Goal: Communication & Community: Answer question/provide support

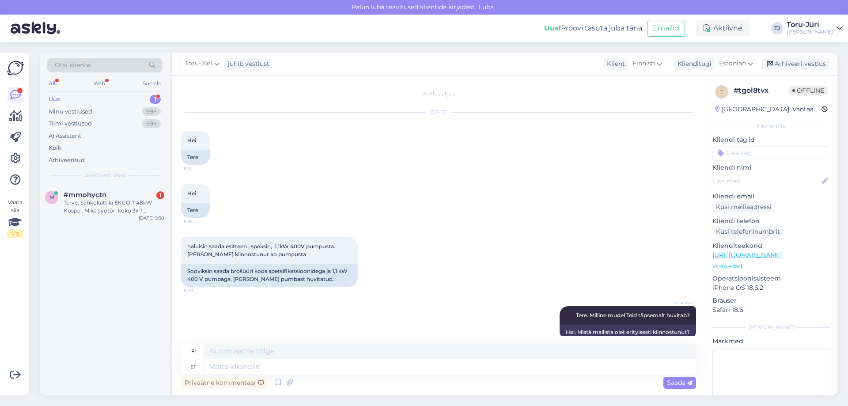
scroll to position [14, 0]
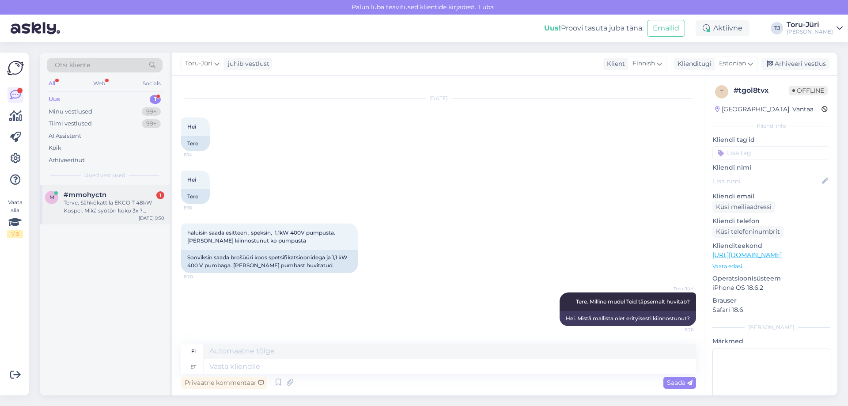
click at [117, 203] on div "Terve, Sähkökattila EKCO T 48kW Kospel. Mikä syötön koko 3x ? [PERSON_NAME] kaa…" at bounding box center [114, 207] width 101 height 16
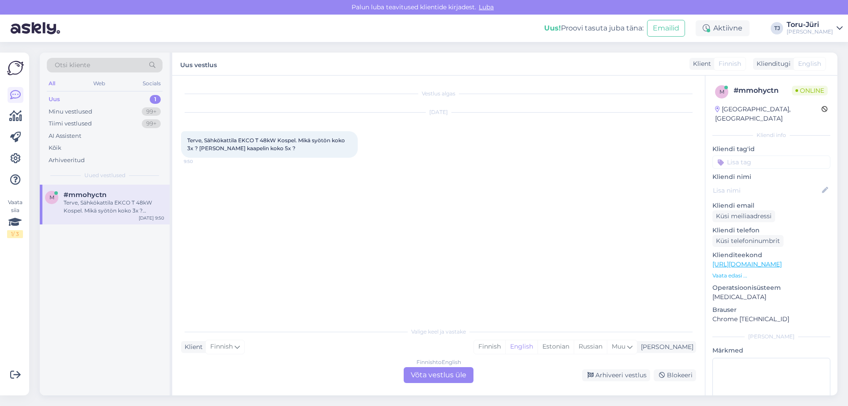
click at [451, 381] on div "Finnish to English Võta vestlus üle" at bounding box center [439, 375] width 70 height 16
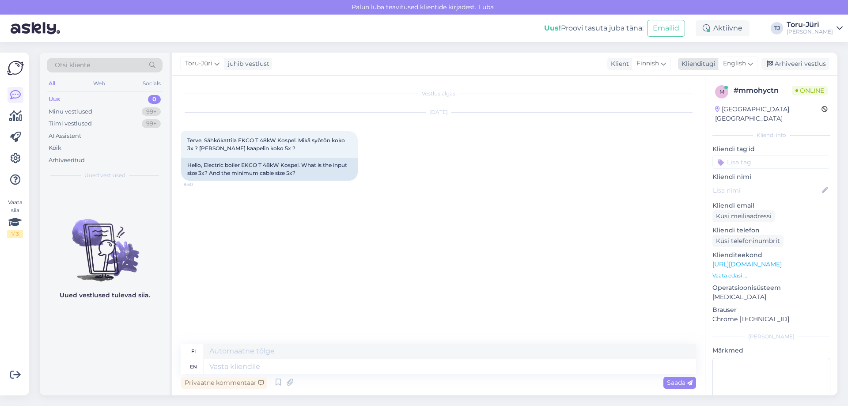
click at [747, 65] on div "English" at bounding box center [738, 64] width 40 height 14
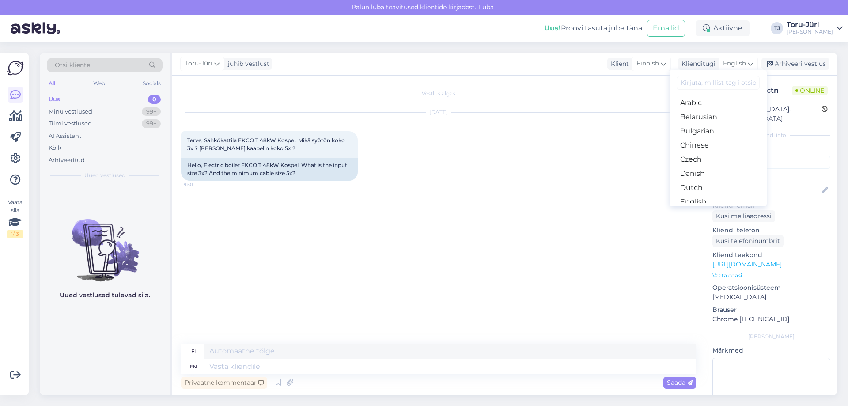
click at [709, 209] on link "Estonian" at bounding box center [717, 216] width 97 height 14
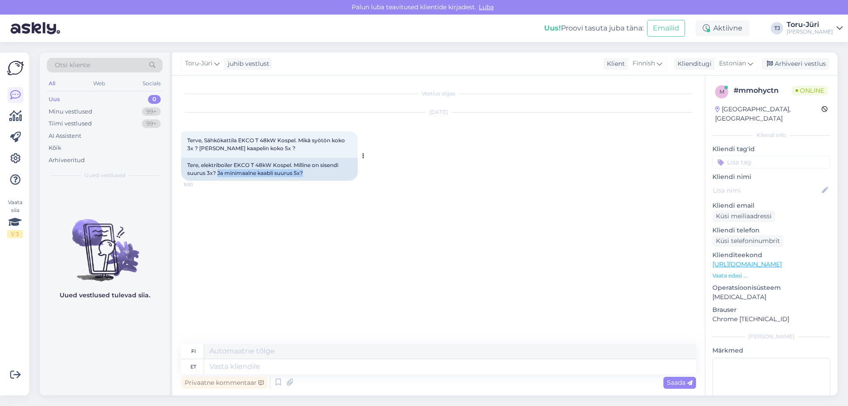
drag, startPoint x: 219, startPoint y: 174, endPoint x: 315, endPoint y: 170, distance: 96.8
click at [315, 170] on div "Tere, elektriboiler EKCO T 48kW Kospel. Milline on sisendi suurus 3x? Ja minima…" at bounding box center [269, 169] width 177 height 23
click at [265, 366] on textarea at bounding box center [450, 366] width 492 height 15
type textarea "Tere."
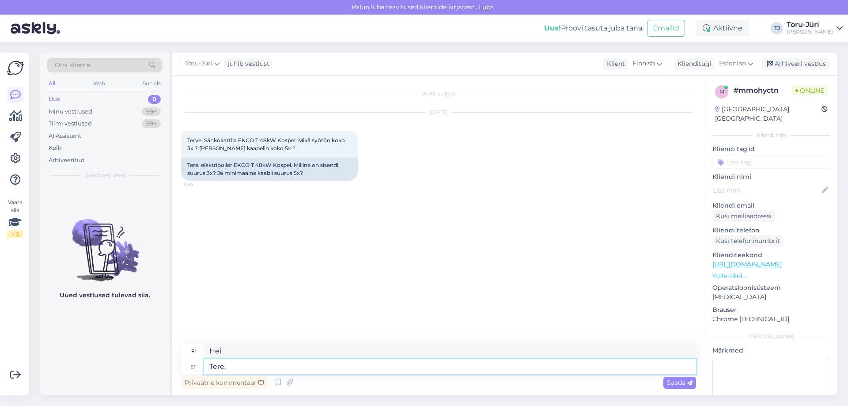
type textarea "Hei."
type textarea "Tere. Kaabli min"
type textarea "Hei. [GEOGRAPHIC_DATA]"
type textarea "Tere. Kaabli minimaalne"
type textarea "Hei. Vähintään kaapeli"
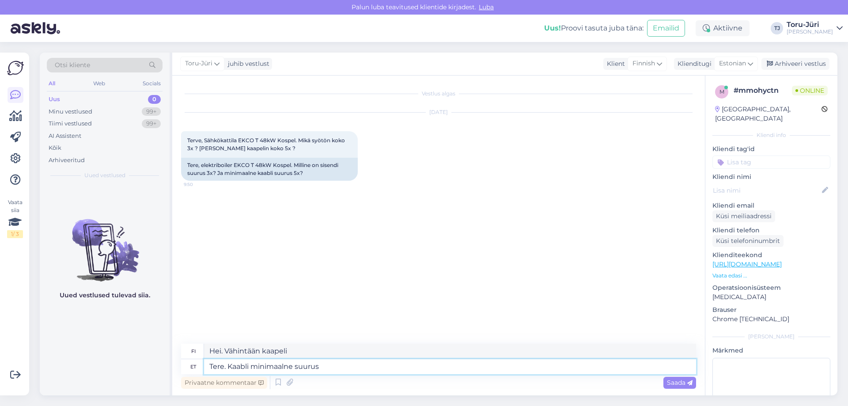
type textarea "Tere. Kaabli minimaalne suurus"
type textarea "Hei. Kaapelin vähimmäiskoko"
type textarea "Tere. Kaabli minimaalne suurus on"
type textarea "Hei. Kaapelin vähimmäiskoko on"
type textarea "Tere. Kaabli minimaalne suurus on 5x10"
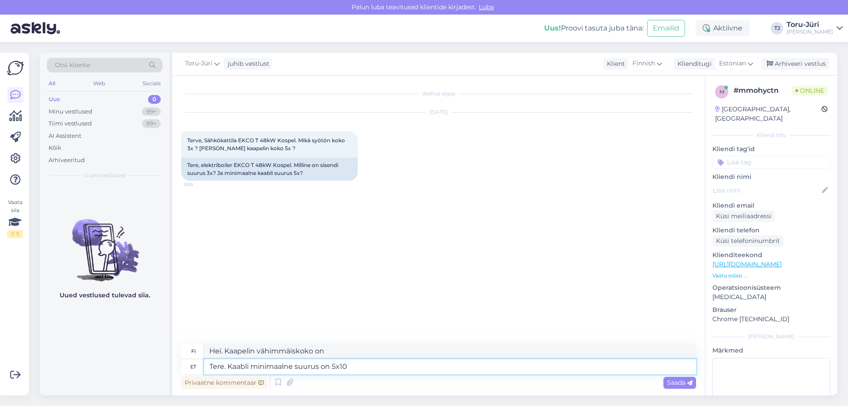
type textarea "Hei. Kaapelin vähimmäiskoko on 5x10"
click at [369, 363] on textarea "Tere. Kaabli minimaalne suurus on 5x10" at bounding box center [450, 366] width 492 height 15
type textarea "Tere. Kaabli minimaalne suurus on 5x10 ja"
type textarea "Hei. Kaapelin vähimmäiskoko on 5x10 ja"
type textarea "Tere. Kaabli minimaalne suurus on 5x10 ja amperaa"
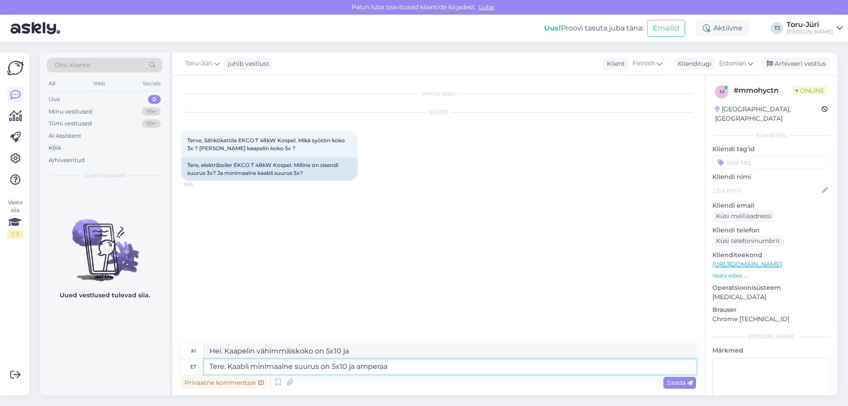
type textarea "Hei. Kaapelin vähimmäiskoko on 5x10 ja ampeerimäärä"
type textarea "Tere. Kaabli minimaalne suurus on 5x10 ja amperaaž on"
type textarea "Hei. Kaapelin vähimmäiskoko on 5x10 ja ampeerimäärä on"
type textarea "Tere. Kaabli minimaalne suurus on 5x10 ja amperaaž on 3x69."
type textarea "Hei. Kaapelin vähimmäiskoko on 5x10 ja ampeerimäärä 3x69."
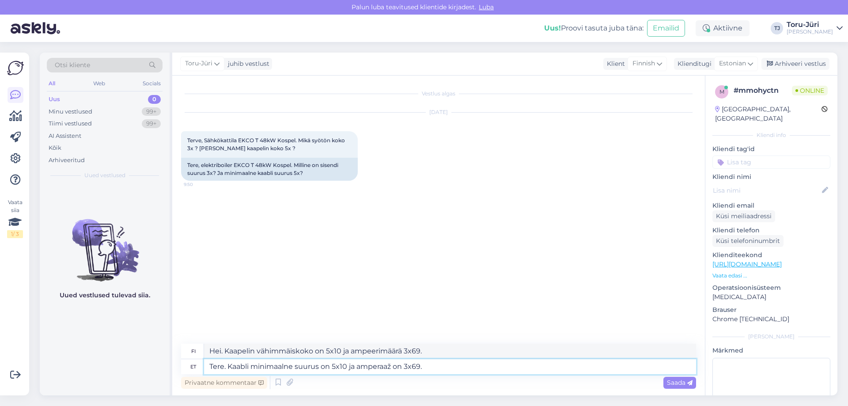
type textarea "Tere. Kaabli minimaalne suurus on 5x10 ja amperaaž on 3x69.3"
type textarea "Hei. Kaapelin vähimmäiskoko on 5x10 ja ampeerimäärä 3x69.3"
type textarea "Tere. Kaabli minimaalne suurus on 5x10 ja amperaaž on 3x69.3"
click at [673, 381] on span "Saada" at bounding box center [680, 382] width 26 height 8
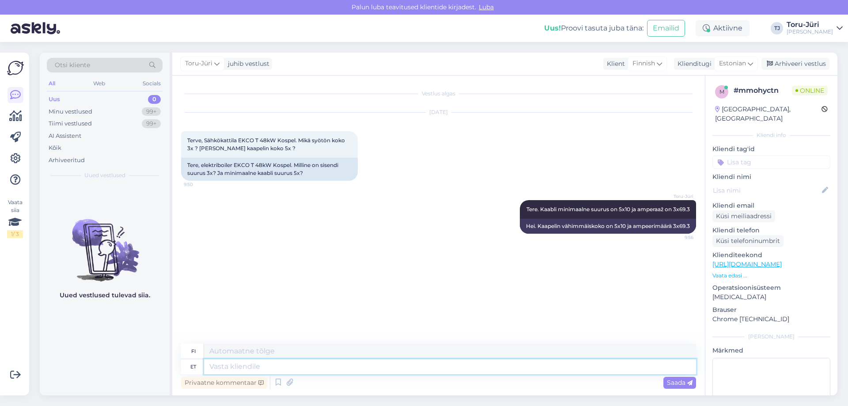
click at [293, 367] on textarea at bounding box center [450, 366] width 492 height 15
type textarea "kaabel"
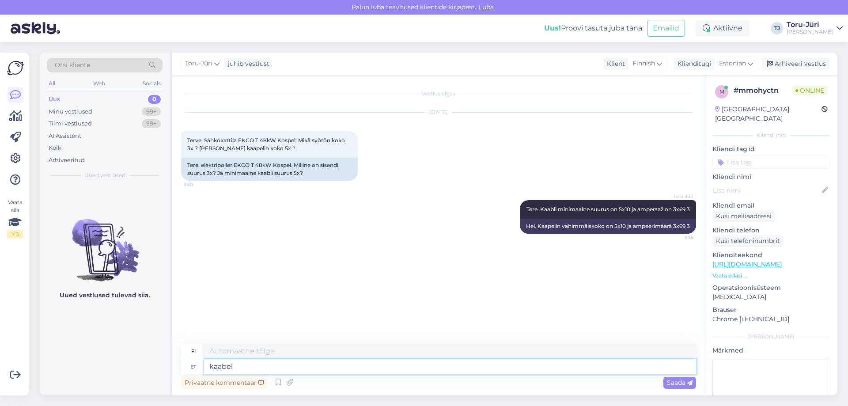
type textarea "kaapeli"
type textarea "kaabel minimaalselt"
type textarea "kaapelin vähimmäismäärä"
type textarea "kaabel minimaalselt 3x16"
type textarea "kaapeli vähintään 3x16"
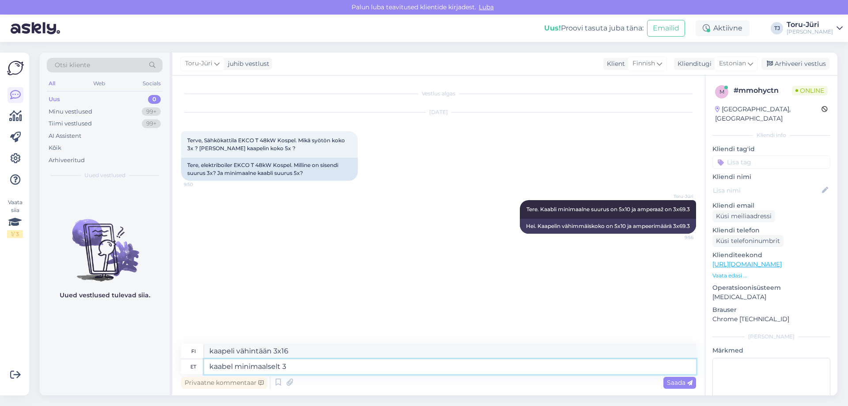
type textarea "kaabel minimaalselt"
type textarea "kaapelin vähimmäismäärä"
type textarea "kaabel minimaalselt 5x16"
type textarea "kaapelin vähimmäiskoko 5x16"
type textarea "kaabel minimaalselt 5x16"
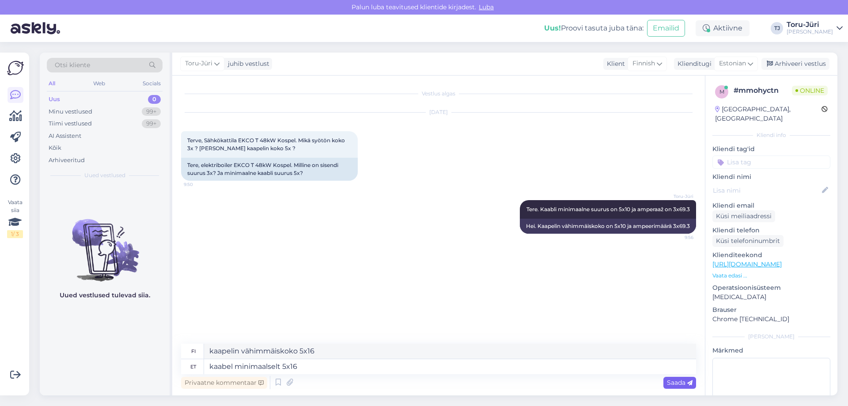
click at [675, 383] on span "Saada" at bounding box center [680, 382] width 26 height 8
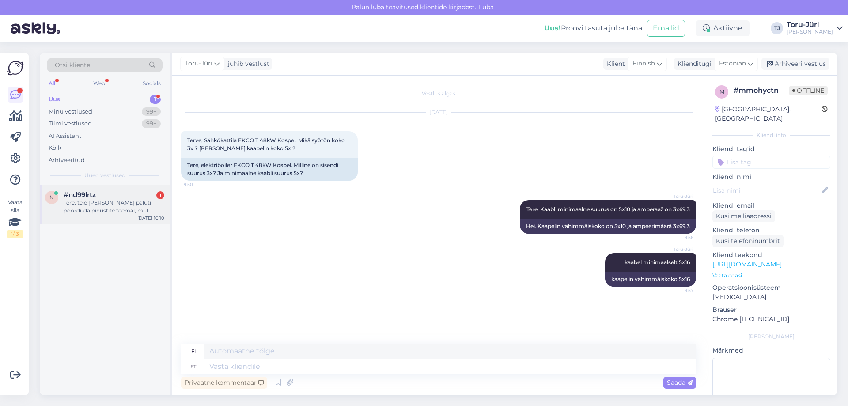
click at [98, 191] on div "#nd99lrtz 1" at bounding box center [114, 195] width 101 height 8
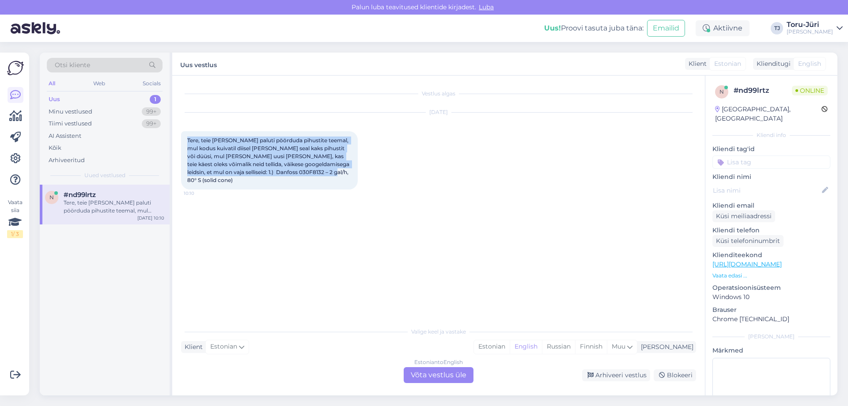
drag, startPoint x: 188, startPoint y: 139, endPoint x: 311, endPoint y: 174, distance: 128.2
click at [311, 174] on div "Tere, teie [PERSON_NAME] paluti pöörduda pihustite teemal, mul kodus kuivatil d…" at bounding box center [269, 160] width 177 height 58
click at [313, 177] on div "Tere, teie [PERSON_NAME] paluti pöörduda pihustite teemal, mul kodus kuivatil d…" at bounding box center [269, 160] width 177 height 58
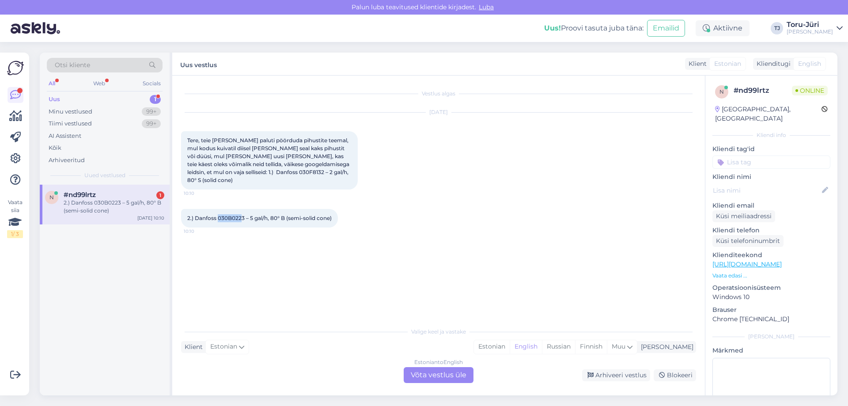
drag, startPoint x: 219, startPoint y: 208, endPoint x: 242, endPoint y: 208, distance: 23.0
click at [242, 215] on span "2.) Danfoss 030B0223 – 5 gal/h, 80° B (semi-solid cone)" at bounding box center [259, 218] width 144 height 7
click at [281, 215] on span "2.) Danfoss 030B0223 – 5 gal/h, 80° B (semi-solid cone)" at bounding box center [259, 218] width 144 height 7
drag, startPoint x: 193, startPoint y: 211, endPoint x: 244, endPoint y: 208, distance: 50.4
click at [244, 215] on span "2.) Danfoss 030B0223 – 5 gal/h, 80° B (semi-solid cone)" at bounding box center [259, 218] width 144 height 7
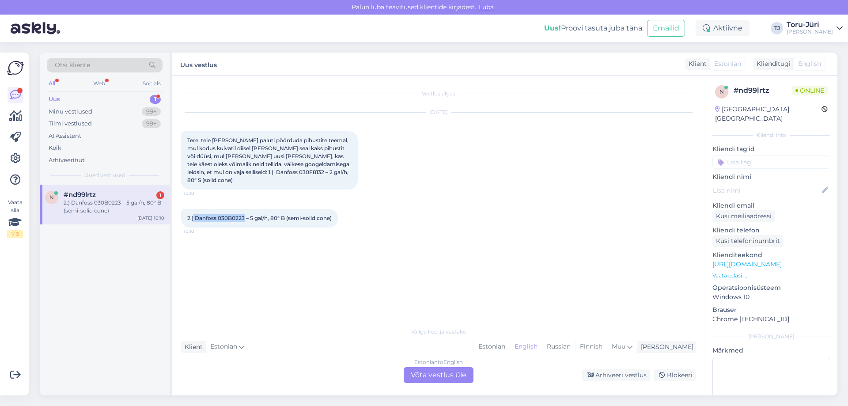
copy span "Danfoss 030B0223"
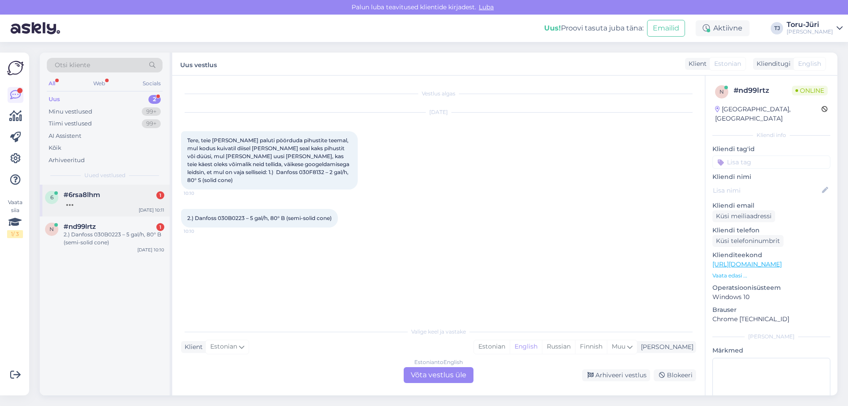
click at [110, 205] on div at bounding box center [114, 203] width 101 height 8
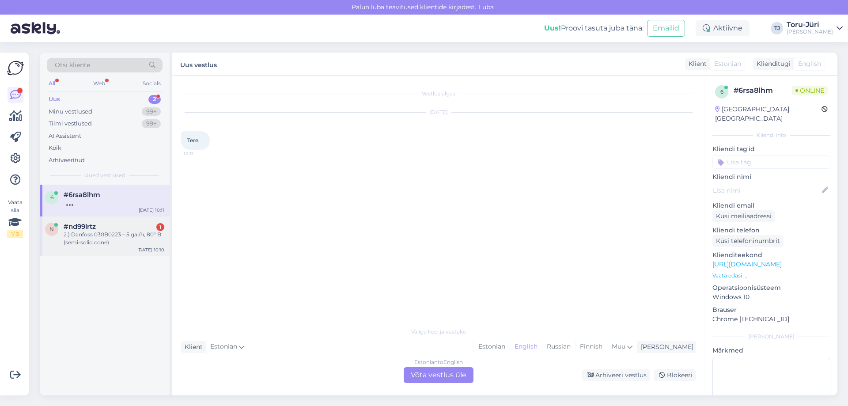
click at [125, 232] on div "2.) Danfoss 030B0223 – 5 gal/h, 80° B (semi-solid cone)" at bounding box center [114, 239] width 101 height 16
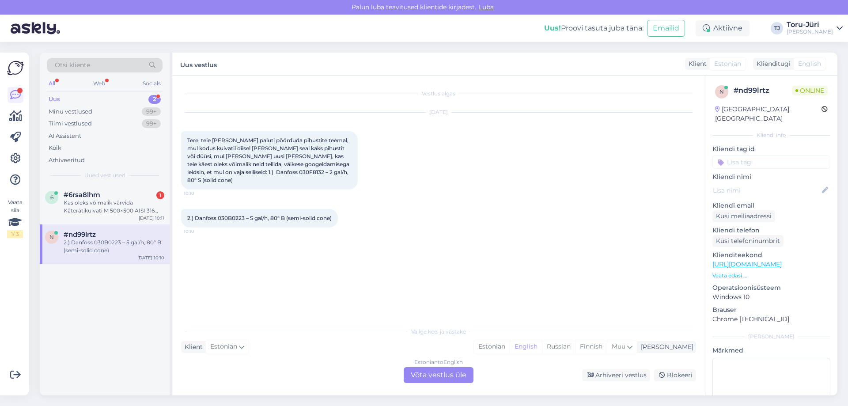
click at [444, 382] on div "Estonian to English Võta vestlus üle" at bounding box center [439, 375] width 70 height 16
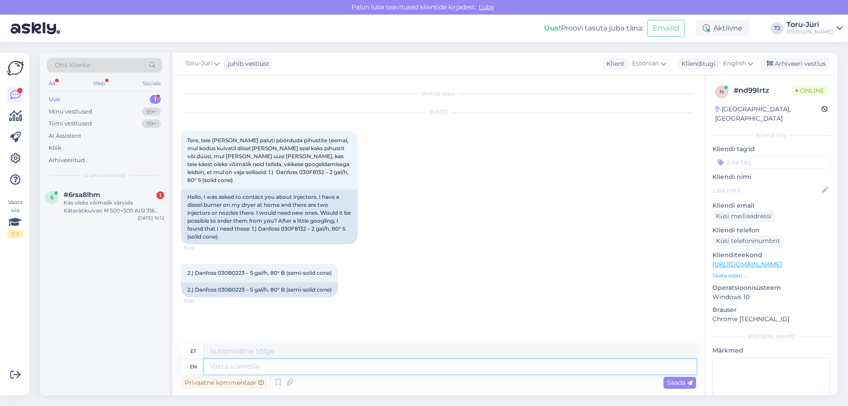
click at [280, 367] on textarea at bounding box center [450, 366] width 492 height 15
click at [748, 65] on div "English" at bounding box center [738, 64] width 40 height 14
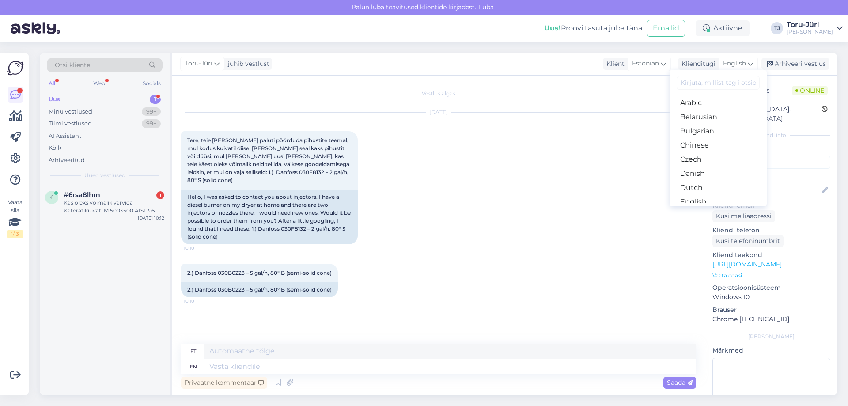
click at [708, 209] on link "Estonian" at bounding box center [717, 216] width 97 height 14
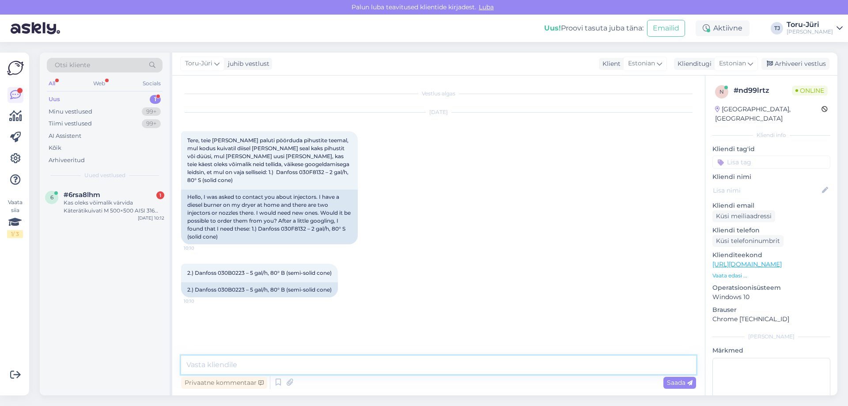
click at [257, 359] on textarea at bounding box center [438, 364] width 515 height 19
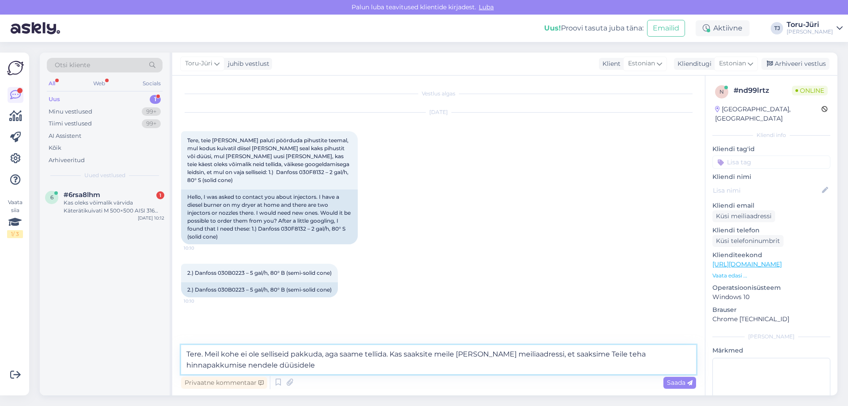
type textarea "Tere. Meil kohe ei ole selliseid pakkuda, aga saame tellida. Kas saaksite meile…"
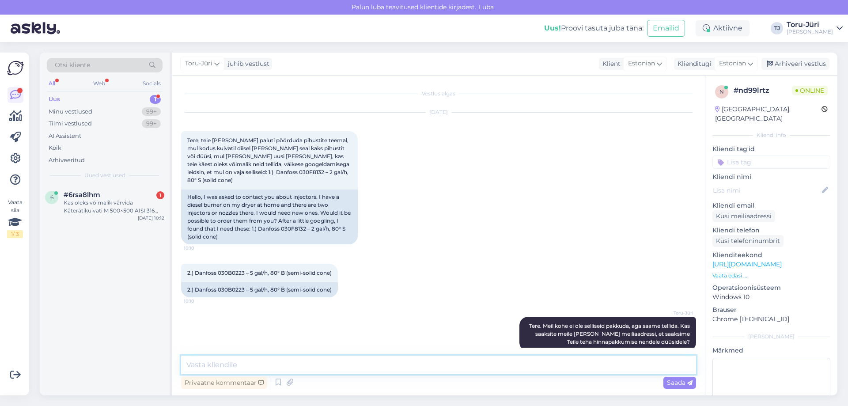
scroll to position [5, 0]
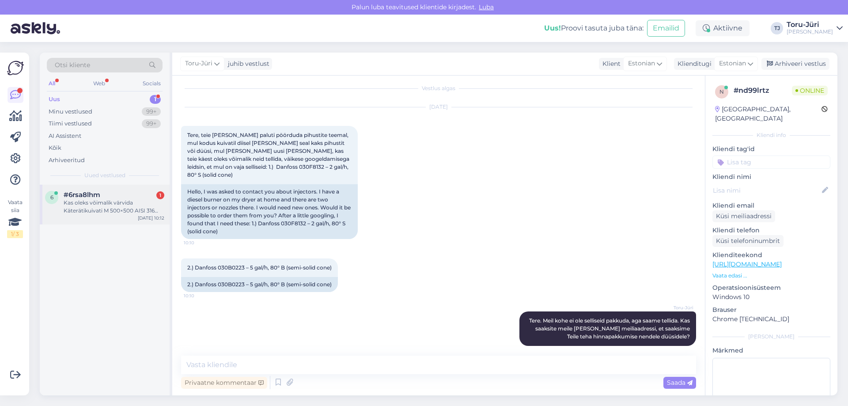
click at [80, 211] on div "Kas oleks võimalik värvida Käterätikuivati M 500×500 AISI 316 valgeks?" at bounding box center [114, 207] width 101 height 16
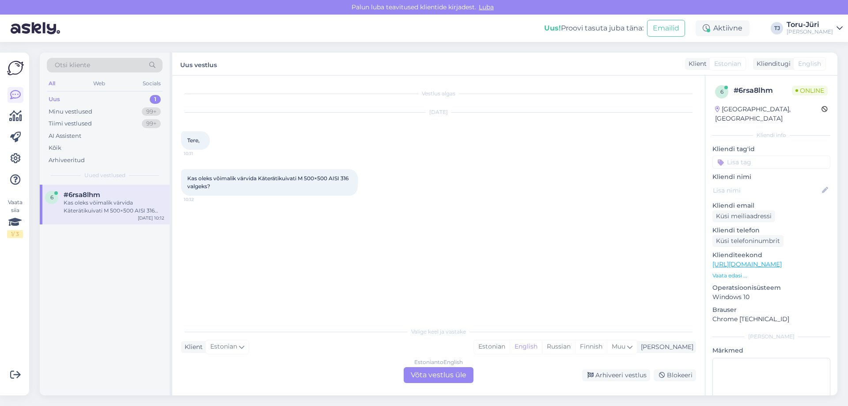
click at [429, 371] on div "Estonian to English Võta vestlus üle" at bounding box center [439, 375] width 70 height 16
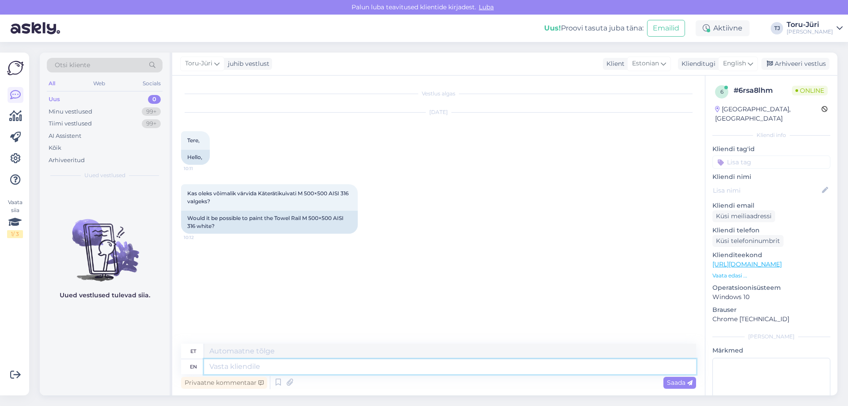
click at [296, 363] on textarea at bounding box center [450, 366] width 492 height 15
click at [754, 64] on div "English" at bounding box center [738, 64] width 40 height 14
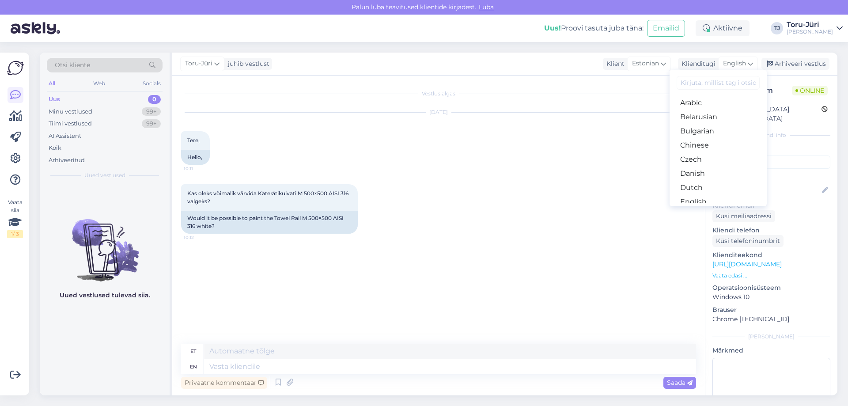
click at [709, 209] on link "Estonian" at bounding box center [717, 216] width 97 height 14
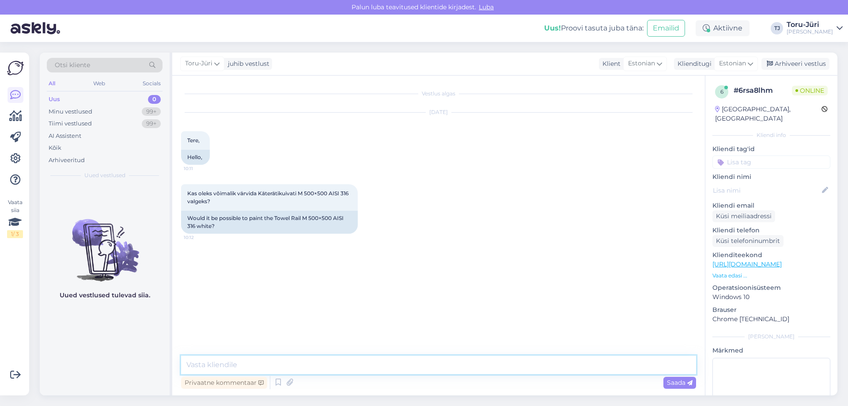
click at [265, 359] on textarea at bounding box center [438, 364] width 515 height 19
type textarea "Tere. Kas Teil käterätikuivati juba olemas ja mõtlete seda värvida?"
click at [677, 382] on span "Saada" at bounding box center [680, 382] width 26 height 8
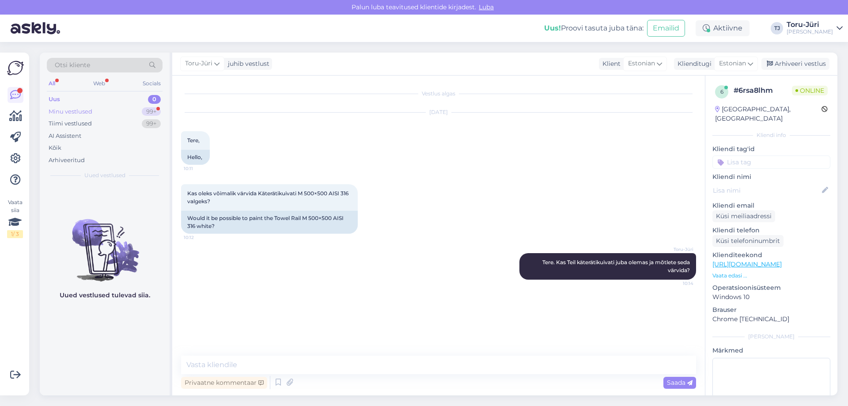
click at [79, 110] on div "Minu vestlused" at bounding box center [71, 111] width 44 height 9
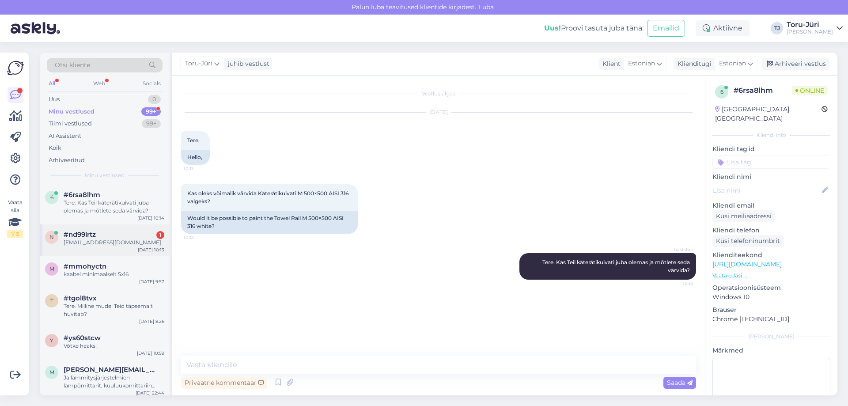
click at [103, 241] on div "[EMAIL_ADDRESS][DOMAIN_NAME]" at bounding box center [114, 242] width 101 height 8
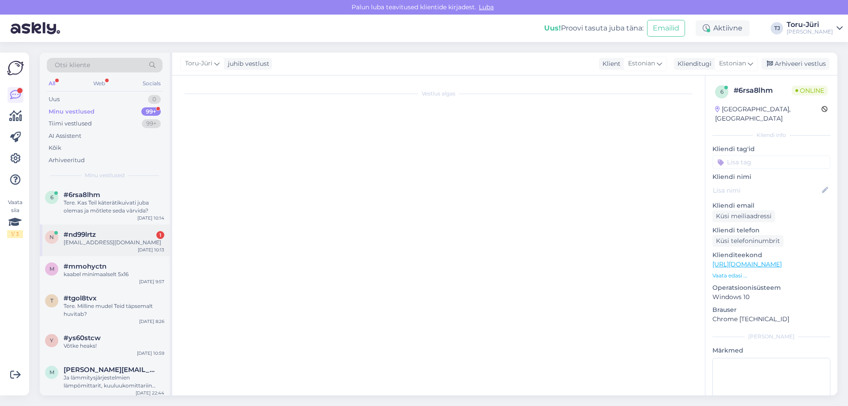
scroll to position [43, 0]
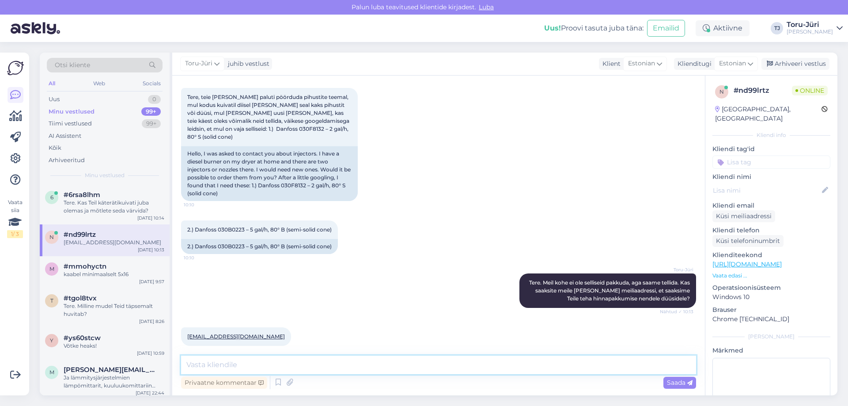
click at [264, 363] on textarea at bounding box center [438, 364] width 515 height 19
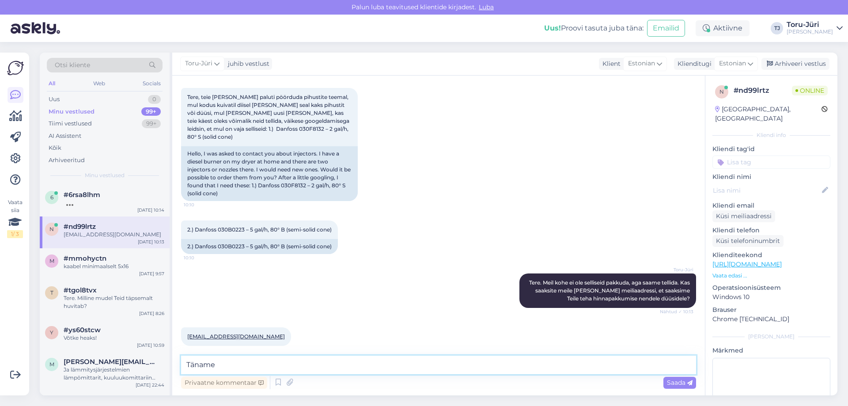
type textarea "Täname!"
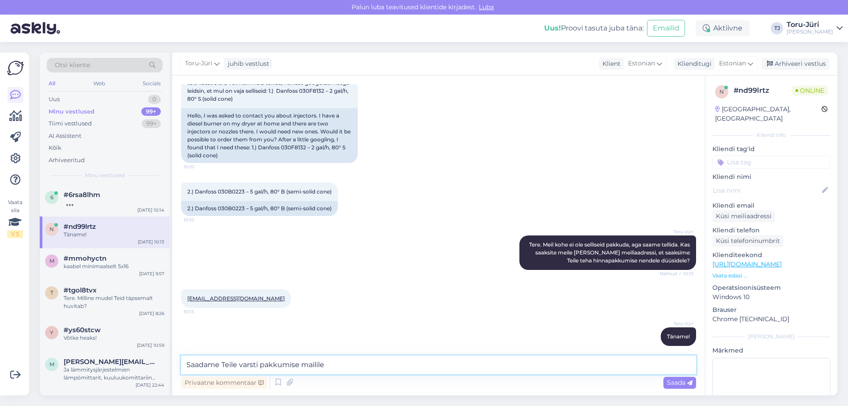
type textarea "Saadame Teile varsti pakkumise mailile."
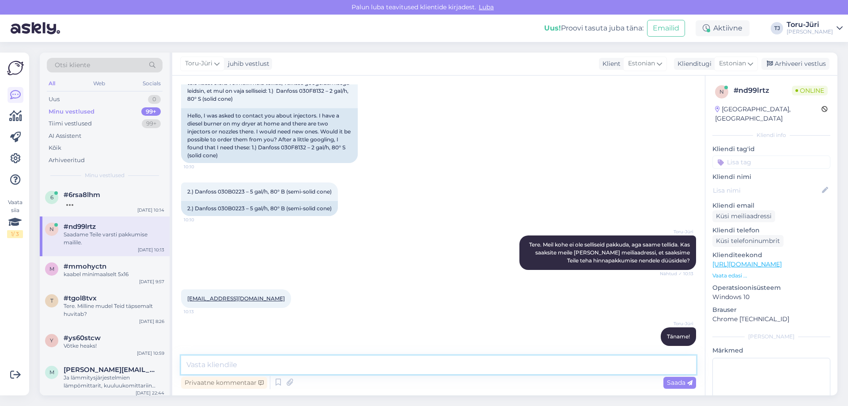
scroll to position [119, 0]
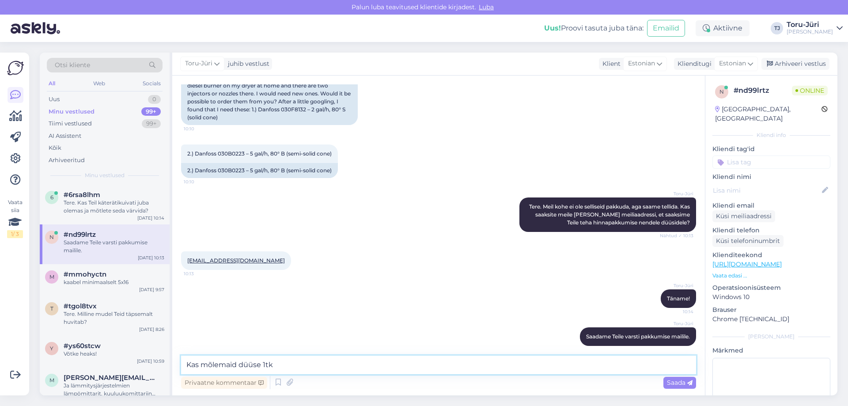
type textarea "Kas mõlemaid düüse 1tk?"
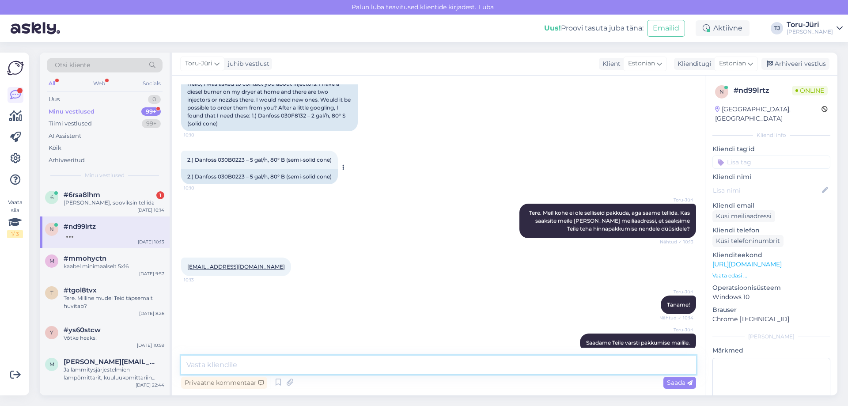
scroll to position [157, 0]
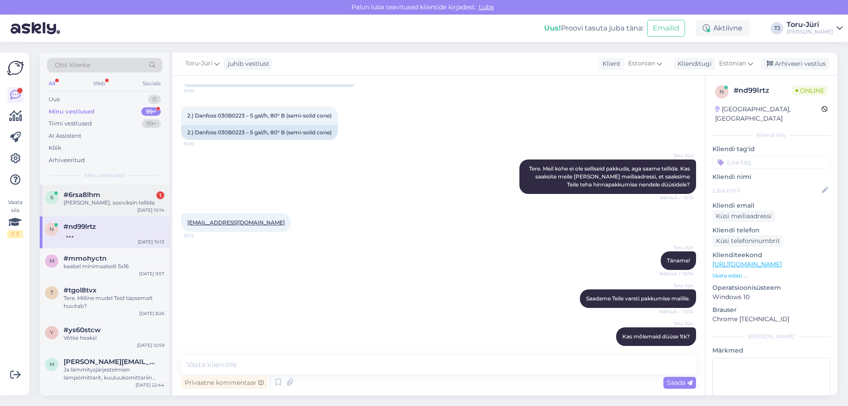
click at [123, 208] on div "6 #6rsa8lhm 1 Ei ole, sooviksin tellida [DATE] 10:14" at bounding box center [105, 201] width 130 height 32
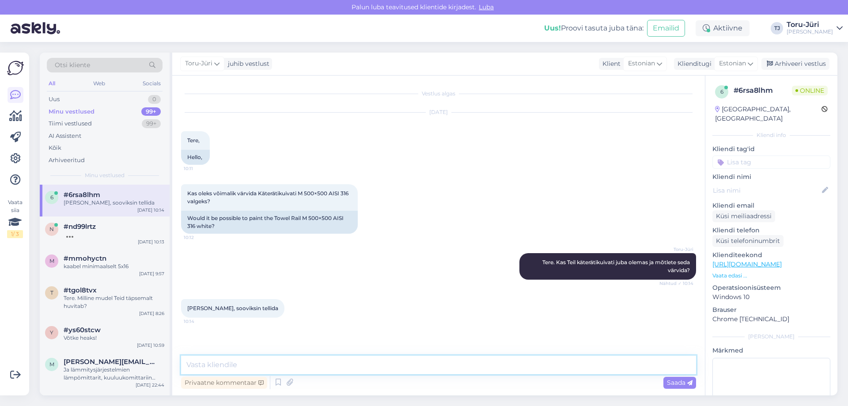
click at [232, 363] on textarea at bounding box center [438, 364] width 515 height 19
type textarea "Tehasest me saame tellida juba kliendi poolt valitud värviga käterätikuivateid."
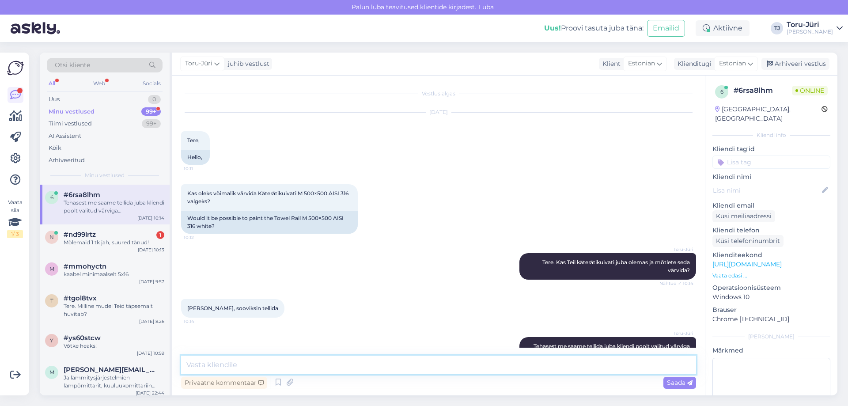
scroll to position [26, 0]
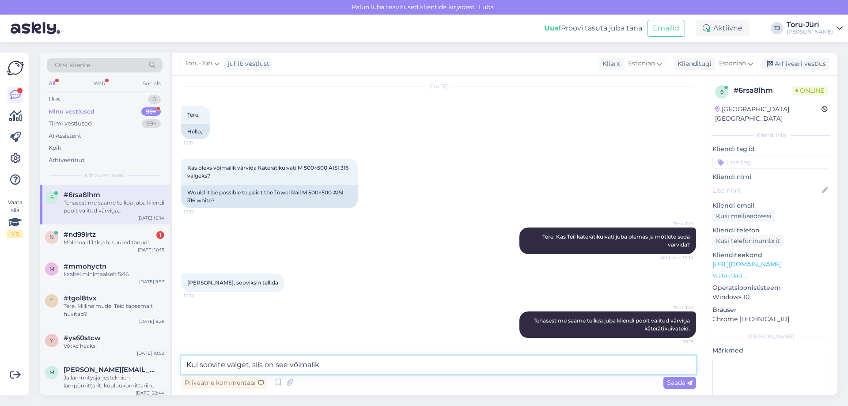
type textarea "Kui soovite valget, siis on see võimalik."
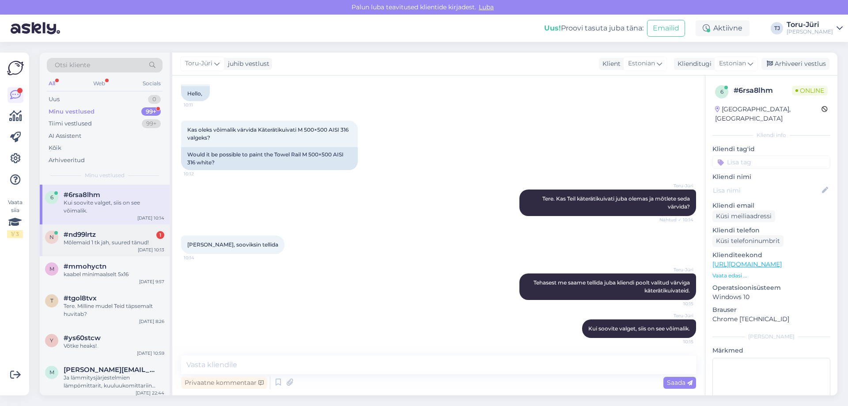
click at [123, 224] on div "n #nd99lrtz 1 Mõlemaid 1 tk jah, suured tänud! [DATE] 10:13" at bounding box center [105, 240] width 130 height 32
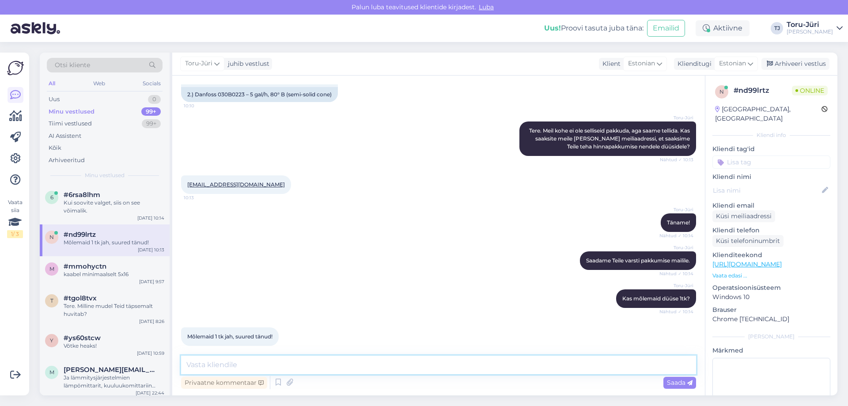
click at [257, 367] on textarea at bounding box center [438, 364] width 515 height 19
click at [324, 254] on div "[PERSON_NAME] Teile varsti pakkumise mailile. Nähtud ✓ 10:14" at bounding box center [438, 261] width 515 height 38
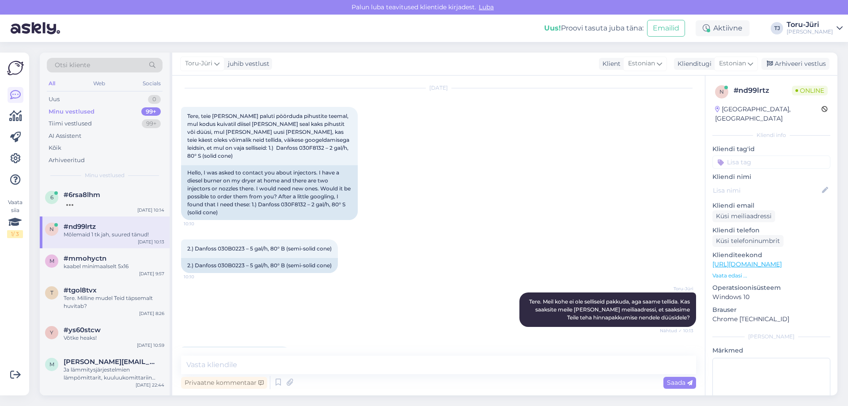
scroll to position [19, 0]
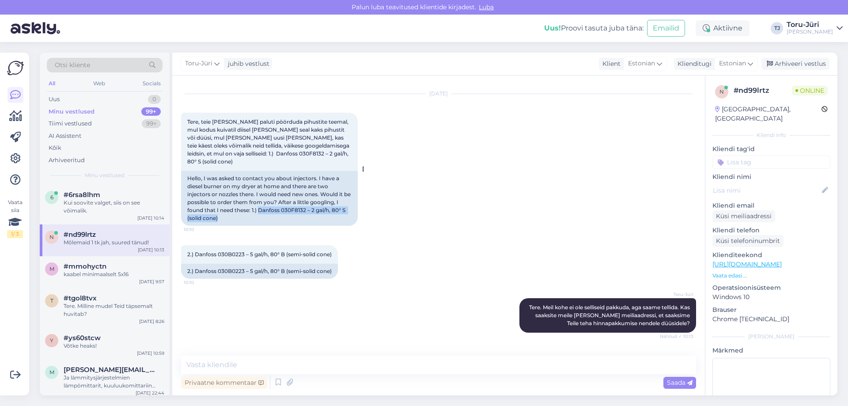
drag, startPoint x: 261, startPoint y: 202, endPoint x: 348, endPoint y: 208, distance: 86.7
click at [348, 208] on div "Hello, I was asked to contact you about injectors. I have a diesel burner on my…" at bounding box center [269, 198] width 177 height 55
copy div "Danfoss 030F8132 – 2 gal/h, 80° S (solid cone)"
drag, startPoint x: 194, startPoint y: 246, endPoint x: 335, endPoint y: 246, distance: 140.9
click at [335, 246] on div "2.) Danfoss 030B0223 – 5 gal/h, 80° B (semi-solid cone) 10:10" at bounding box center [259, 254] width 157 height 19
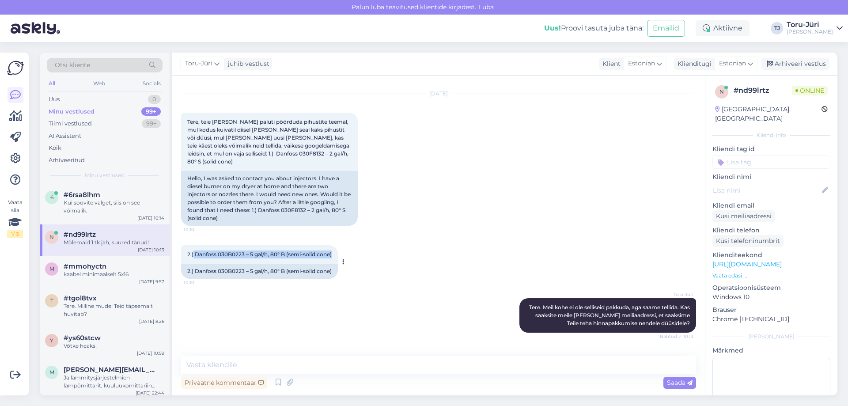
copy span "Danfoss 030B0223 – 5 gal/h, 80° B (semi-solid cone)"
click at [266, 295] on div "[PERSON_NAME]. [PERSON_NAME] ei ole selliseid pakkuda, aga saame tellida. Kas s…" at bounding box center [438, 315] width 515 height 54
click at [109, 204] on div "Kui soovite valget, siis on see võimalik." at bounding box center [114, 207] width 101 height 16
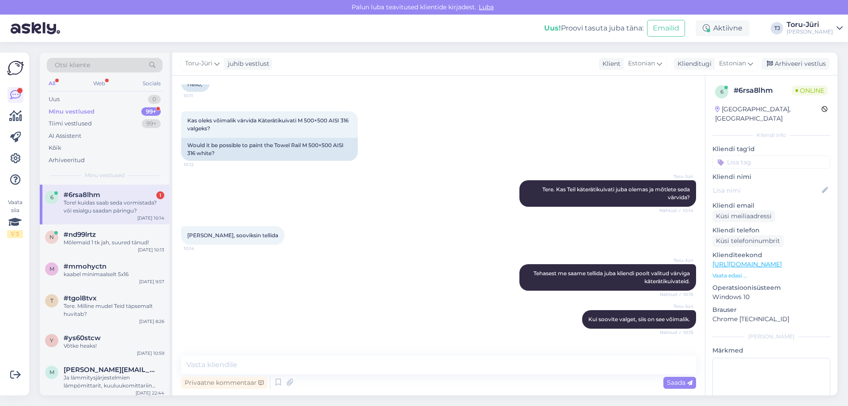
scroll to position [110, 0]
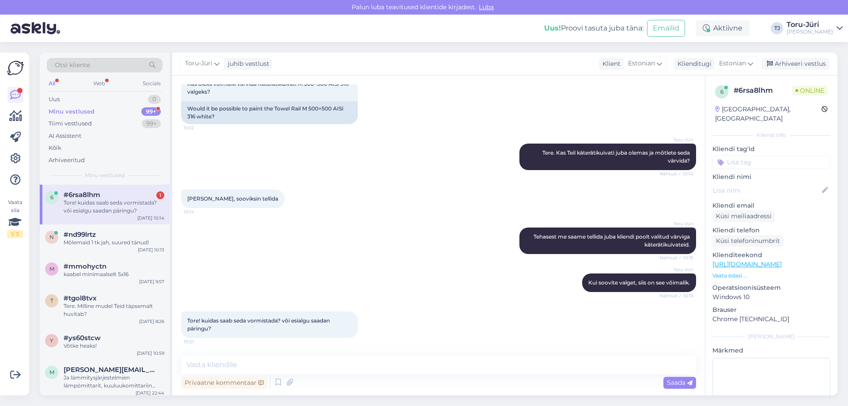
click at [102, 202] on div "Tore! kuidas saab seda vormistada? või esialgu saadan päringu?" at bounding box center [114, 207] width 101 height 16
click at [259, 361] on textarea at bounding box center [438, 364] width 515 height 19
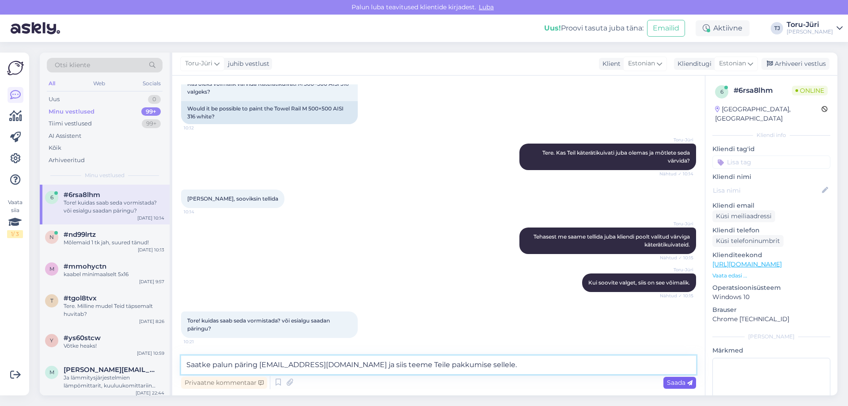
type textarea "Saatke palun päring [EMAIL_ADDRESS][DOMAIN_NAME] ja siis teeme Teile pakkumise …"
click at [673, 383] on span "Saada" at bounding box center [680, 382] width 26 height 8
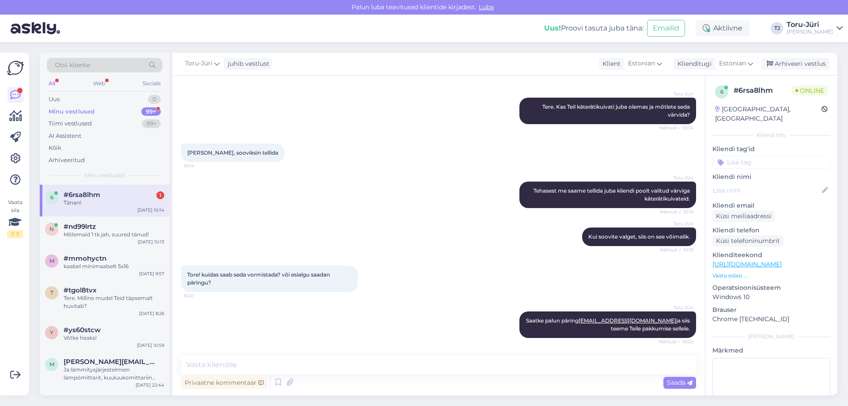
scroll to position [193, 0]
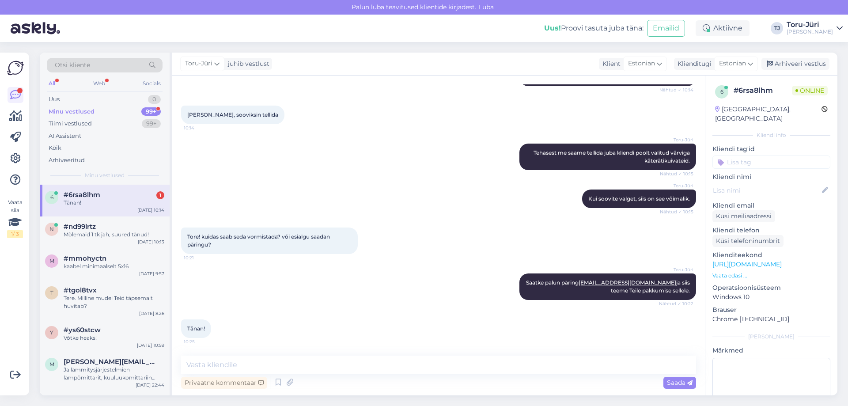
click at [106, 201] on div "Tänan!" at bounding box center [114, 203] width 101 height 8
click at [389, 294] on div "[PERSON_NAME] palun päring [EMAIL_ADDRESS][DOMAIN_NAME] ja siis teeme Teile pak…" at bounding box center [438, 287] width 515 height 46
click at [268, 360] on textarea at bounding box center [438, 364] width 515 height 19
type textarea "Võtke heaks!"
click at [677, 383] on span "Saada" at bounding box center [680, 382] width 26 height 8
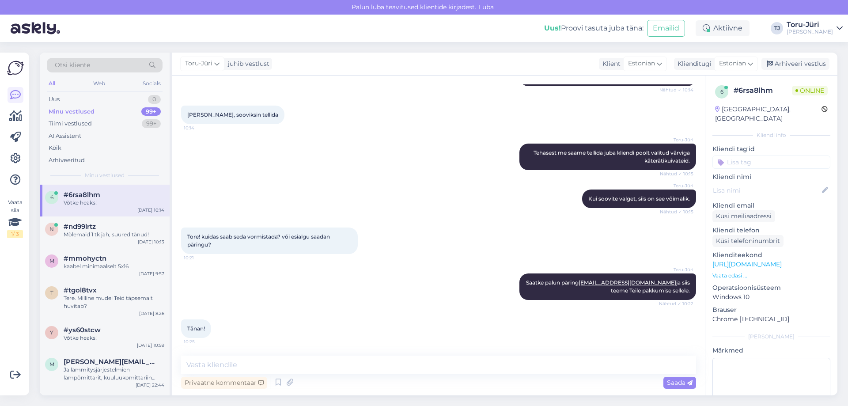
scroll to position [231, 0]
